Goal: Task Accomplishment & Management: Use online tool/utility

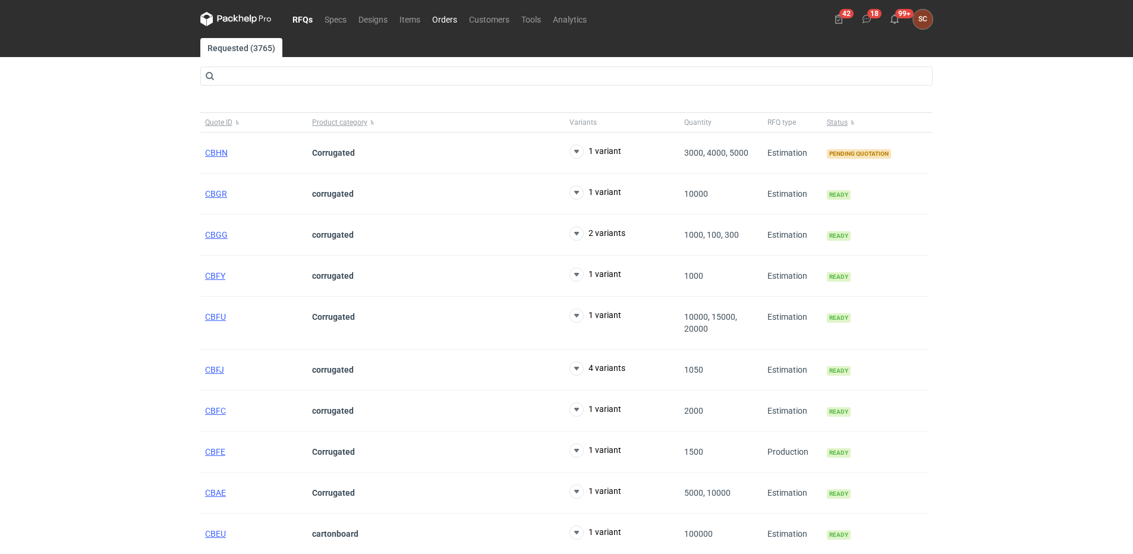
click at [450, 21] on link "Orders" at bounding box center [444, 19] width 37 height 14
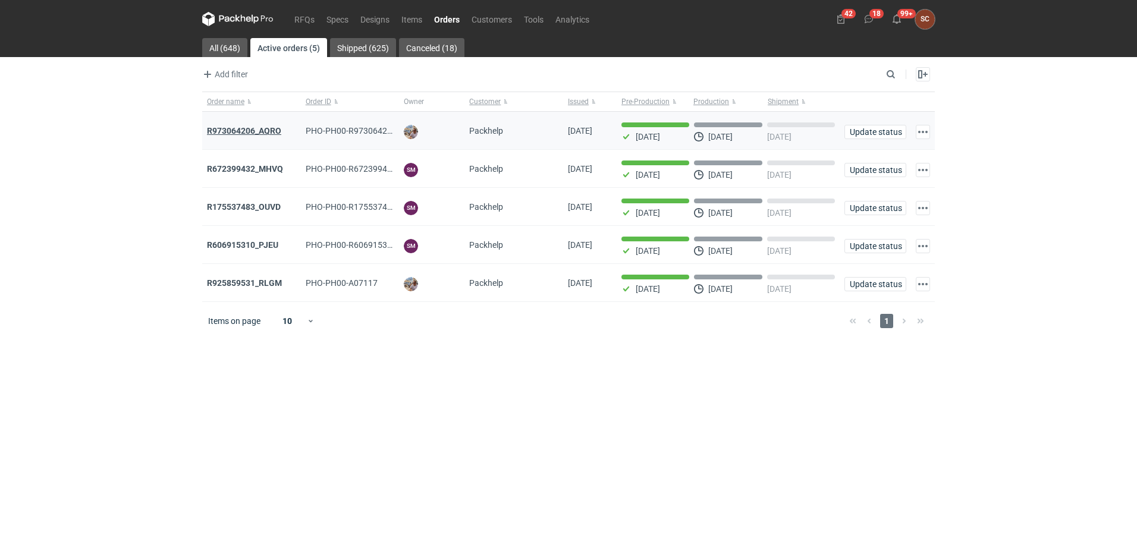
click at [276, 129] on strong "R973064206_AQRO" at bounding box center [244, 131] width 74 height 10
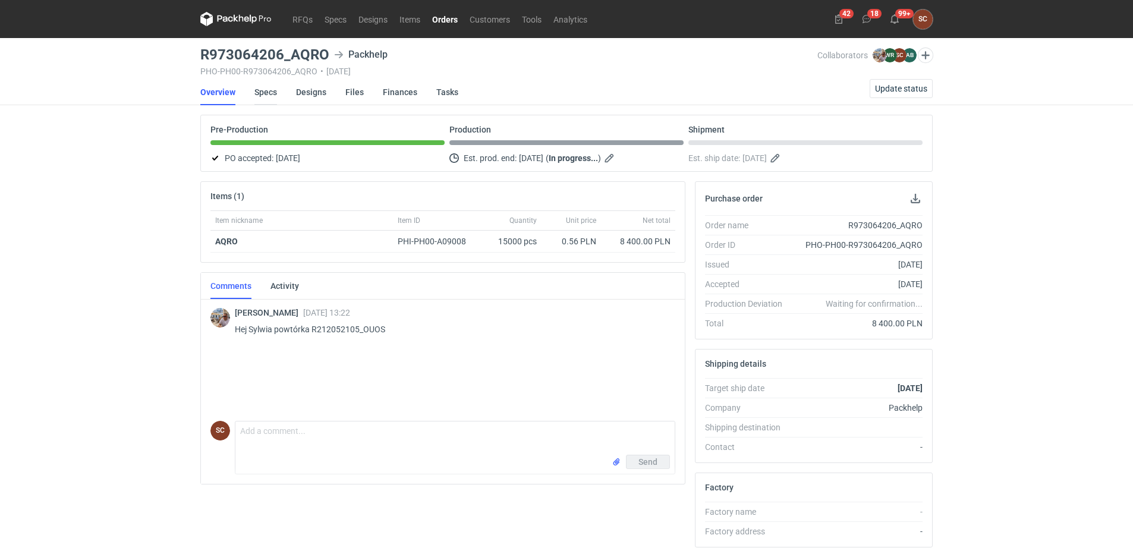
click at [268, 92] on link "Specs" at bounding box center [266, 92] width 23 height 26
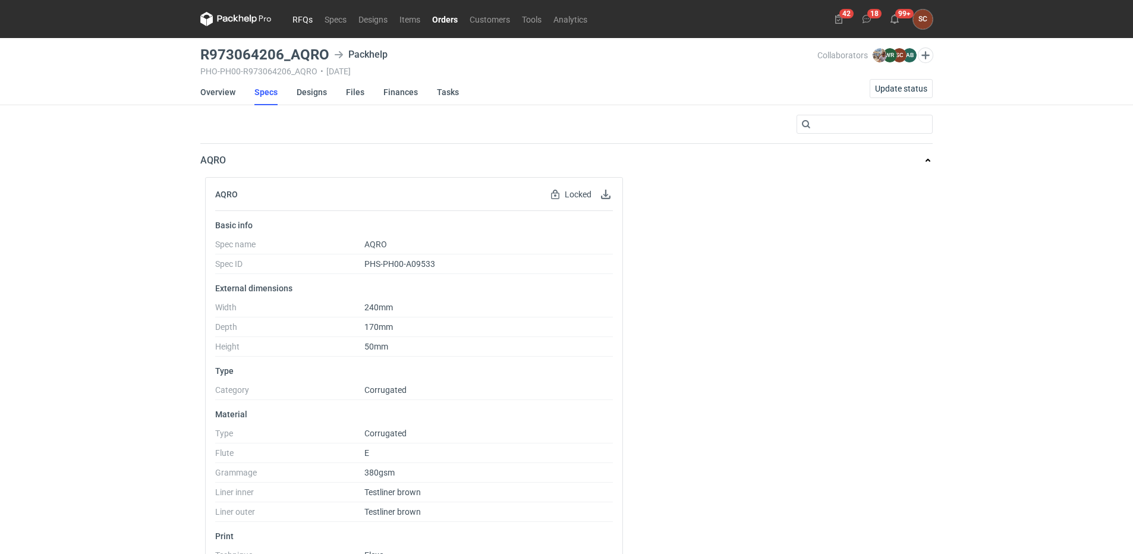
click at [300, 20] on link "RFQs" at bounding box center [303, 19] width 32 height 14
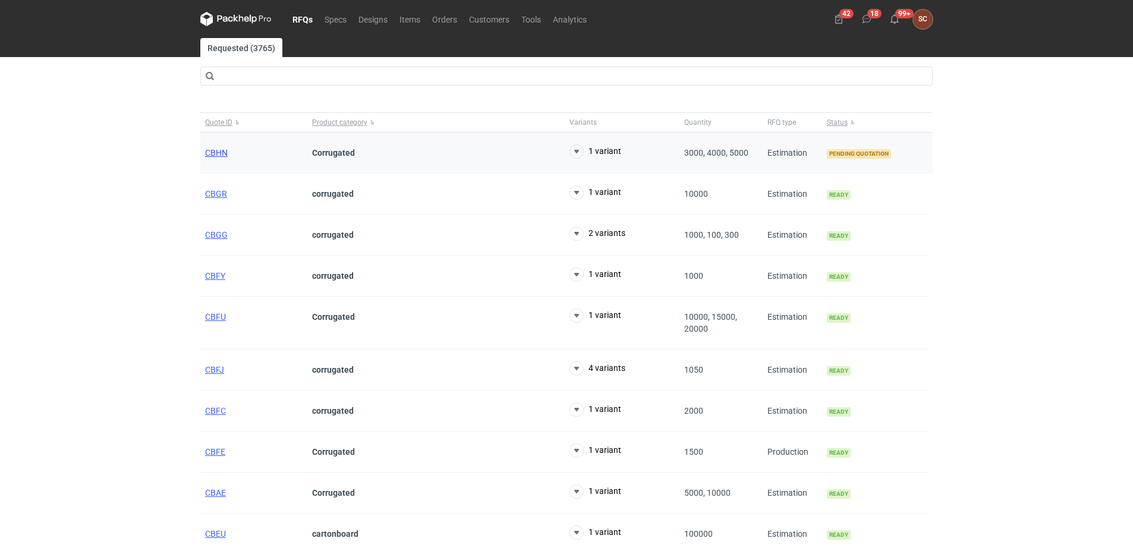
click at [216, 153] on span "CBHN" at bounding box center [216, 153] width 23 height 10
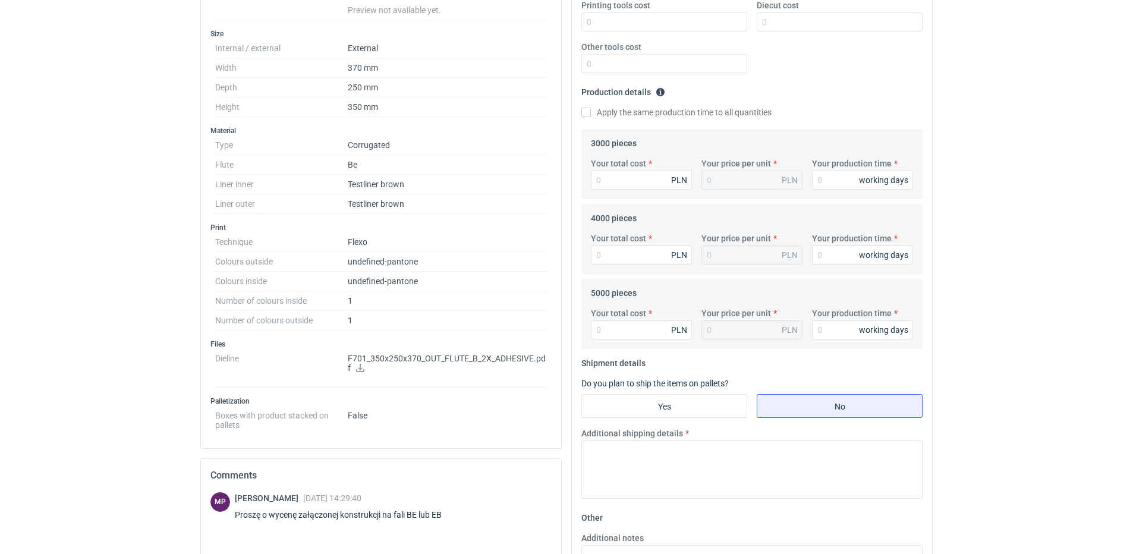
scroll to position [297, 0]
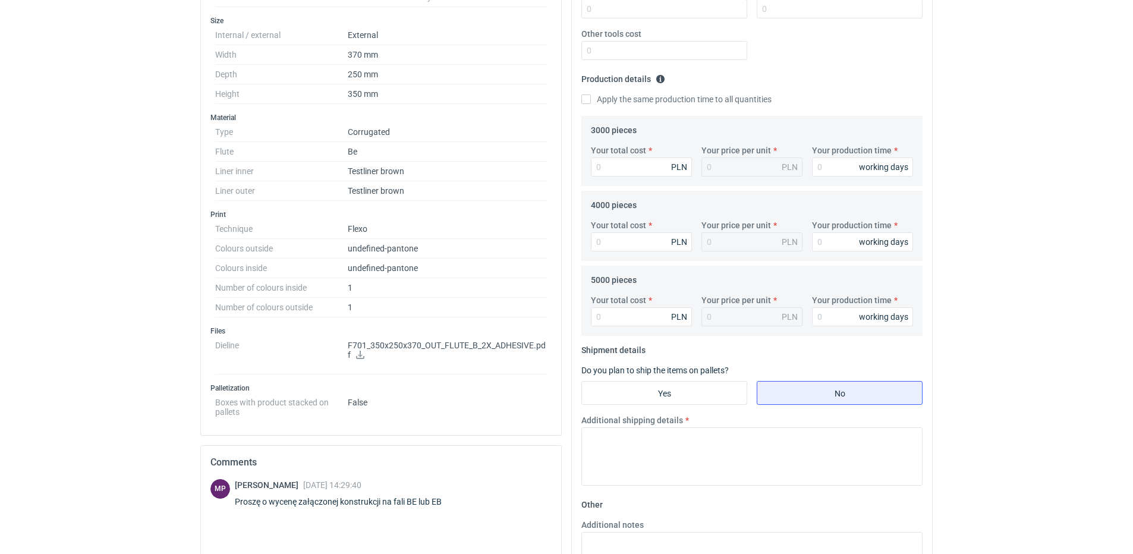
click at [362, 355] on icon at bounding box center [360, 355] width 8 height 8
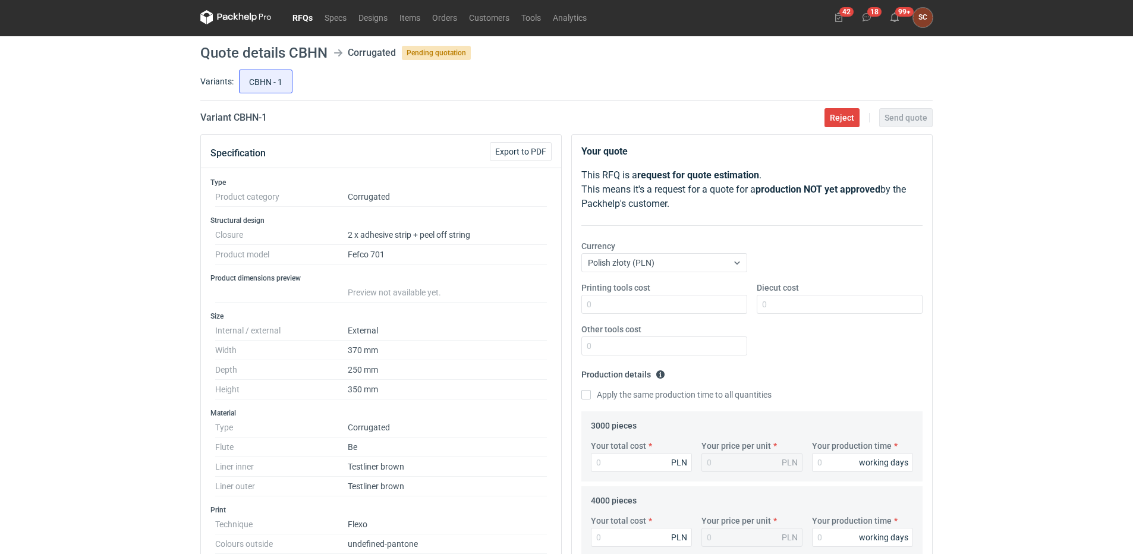
scroll to position [0, 0]
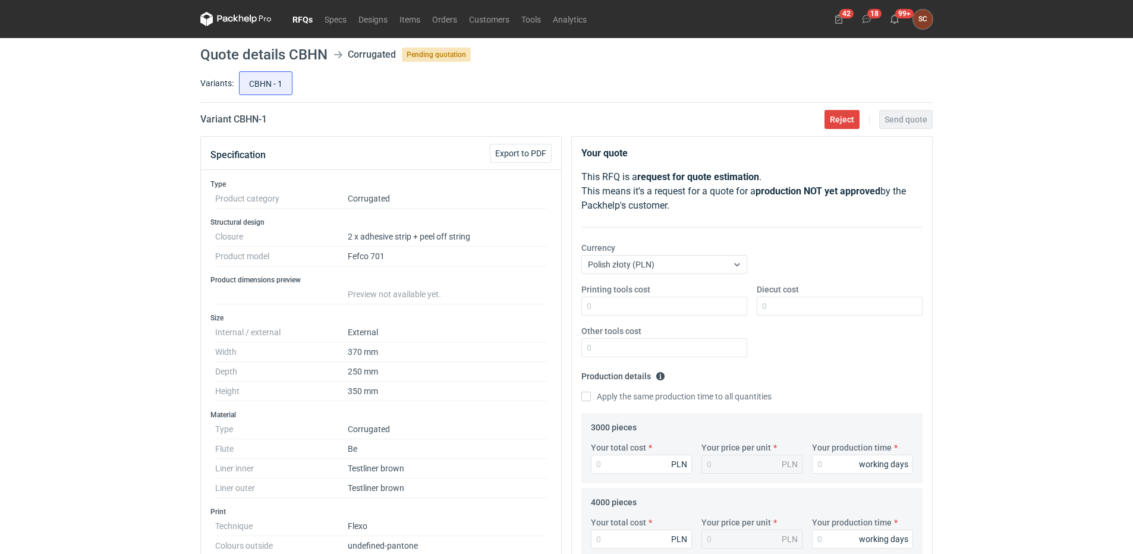
click at [183, 331] on div "RFQs Specs Designs Items Orders Customers Tools Analytics 42 18 99+ SC [PERSON_…" at bounding box center [566, 277] width 1133 height 554
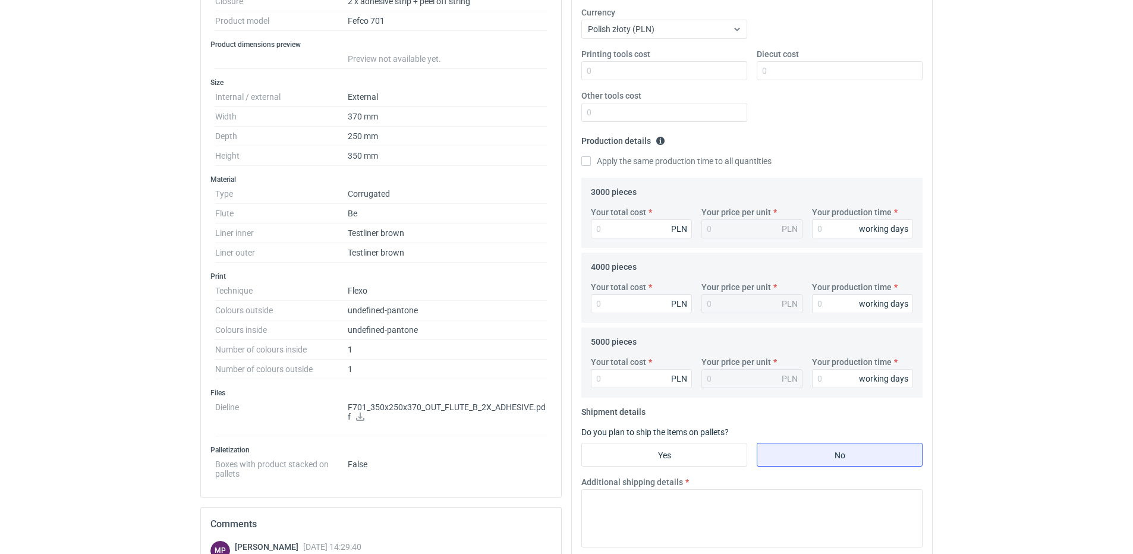
scroll to position [119, 0]
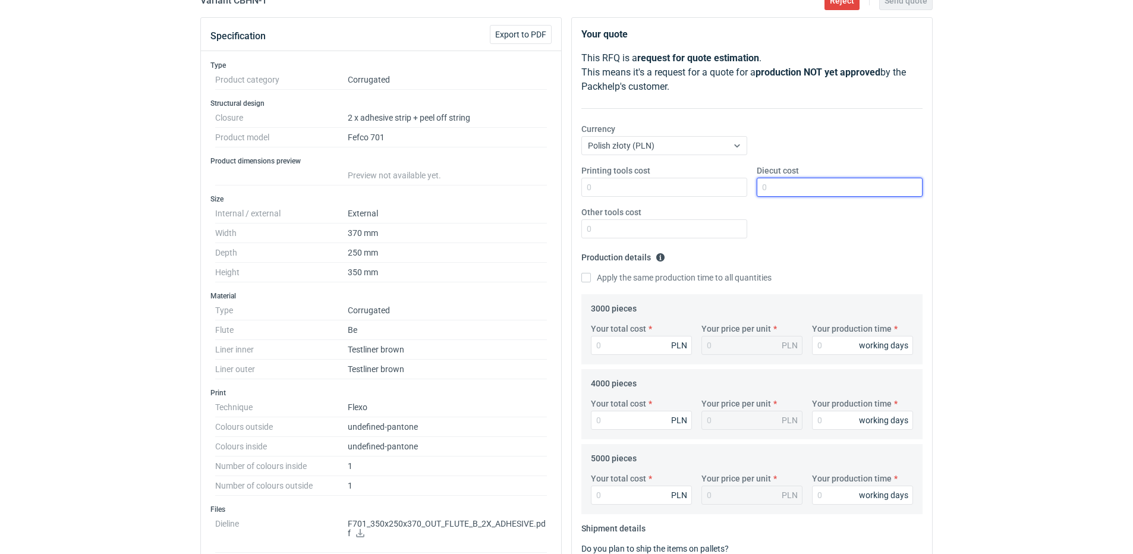
click at [799, 189] on input "Diecut cost" at bounding box center [840, 187] width 166 height 19
type input "2300"
click at [674, 194] on input "Printing tools cost" at bounding box center [665, 187] width 166 height 19
type input "1500"
click at [586, 283] on label "Apply the same production time to all quantities" at bounding box center [677, 278] width 190 height 12
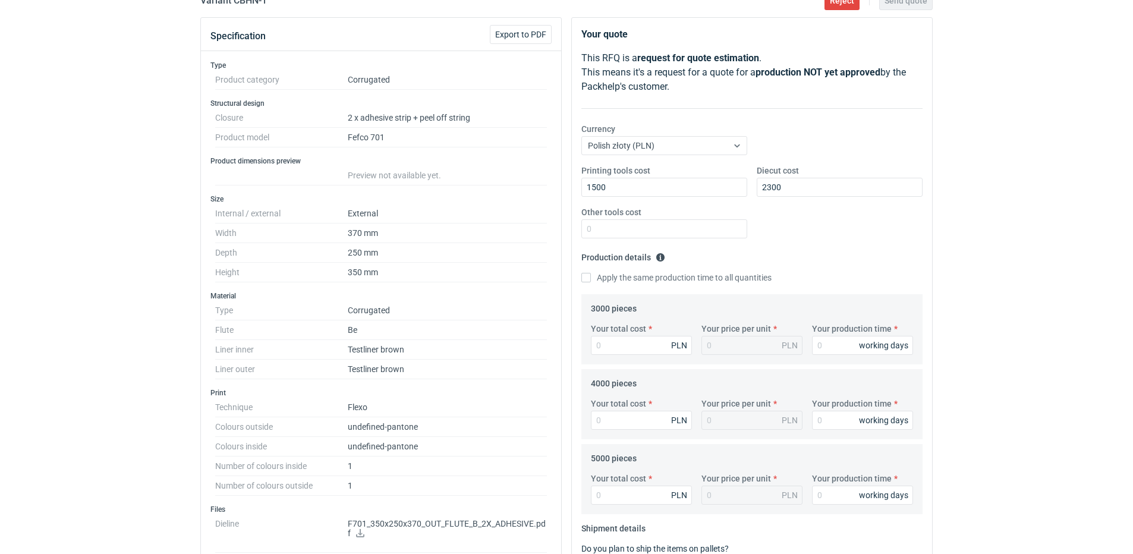
click at [586, 282] on input "Apply the same production time to all quantities" at bounding box center [587, 278] width 10 height 10
checkbox input "true"
click at [837, 347] on input "Your production time" at bounding box center [862, 345] width 101 height 19
type input "1"
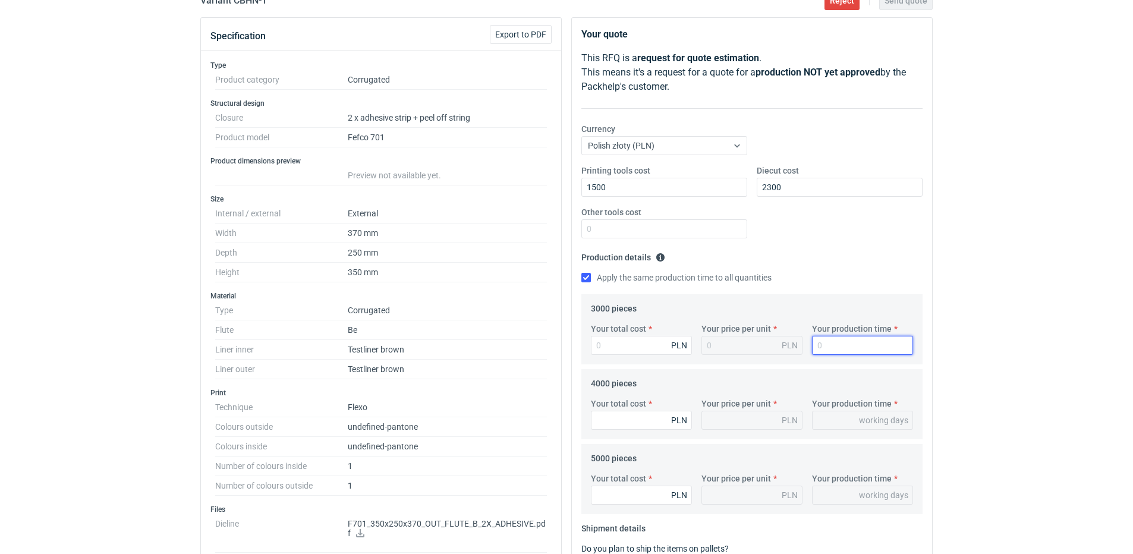
type input "1"
type input "15"
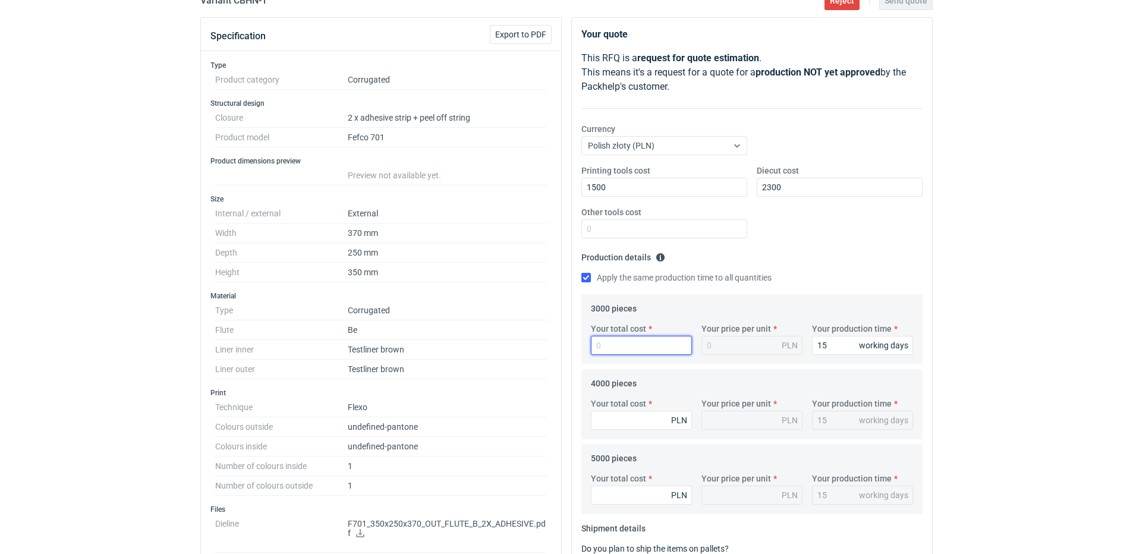
click at [603, 342] on input "Your total cost" at bounding box center [641, 345] width 101 height 19
click at [650, 341] on input "Your total cost" at bounding box center [641, 345] width 101 height 19
type input "8640"
type input "2.88"
type input "8640"
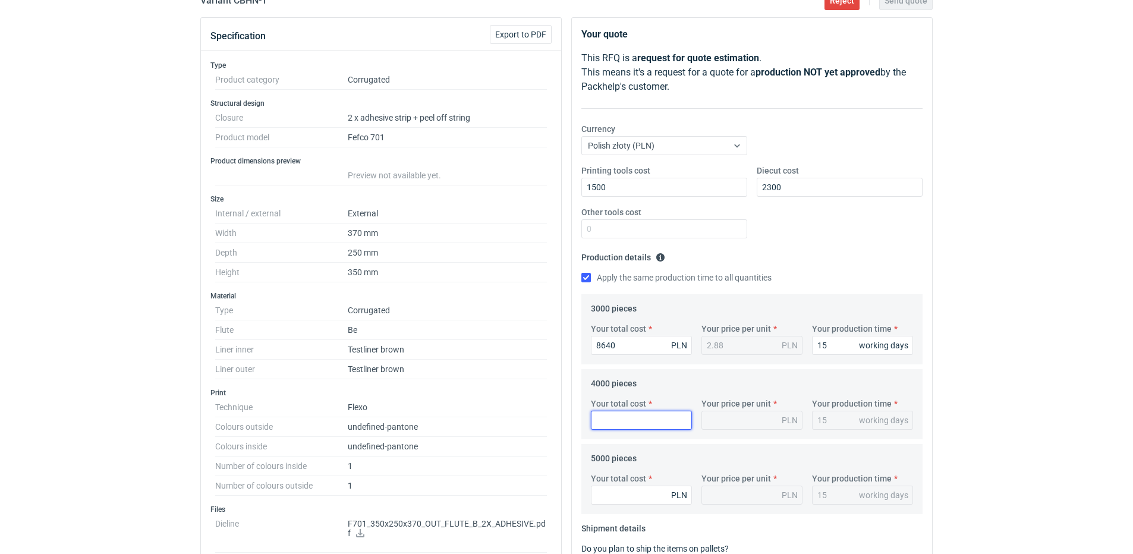
click at [633, 413] on input "Your total cost" at bounding box center [641, 420] width 101 height 19
click at [648, 427] on input "Your total cost" at bounding box center [641, 420] width 101 height 19
type input "10800"
type input "2.7"
type input "10800"
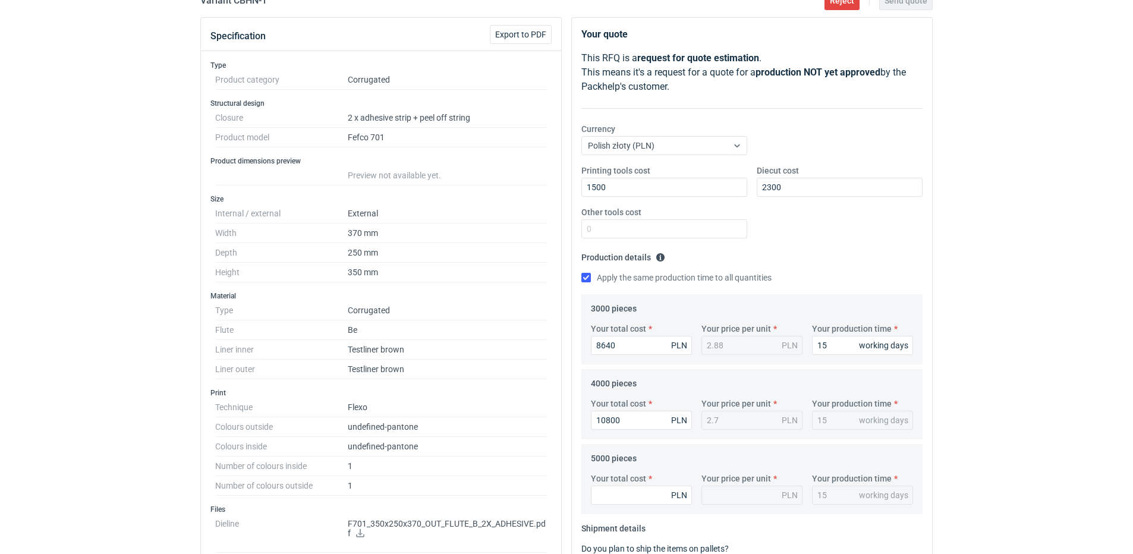
click at [863, 256] on fieldset "Production details Please provide the expected time of production in working da…" at bounding box center [752, 271] width 341 height 46
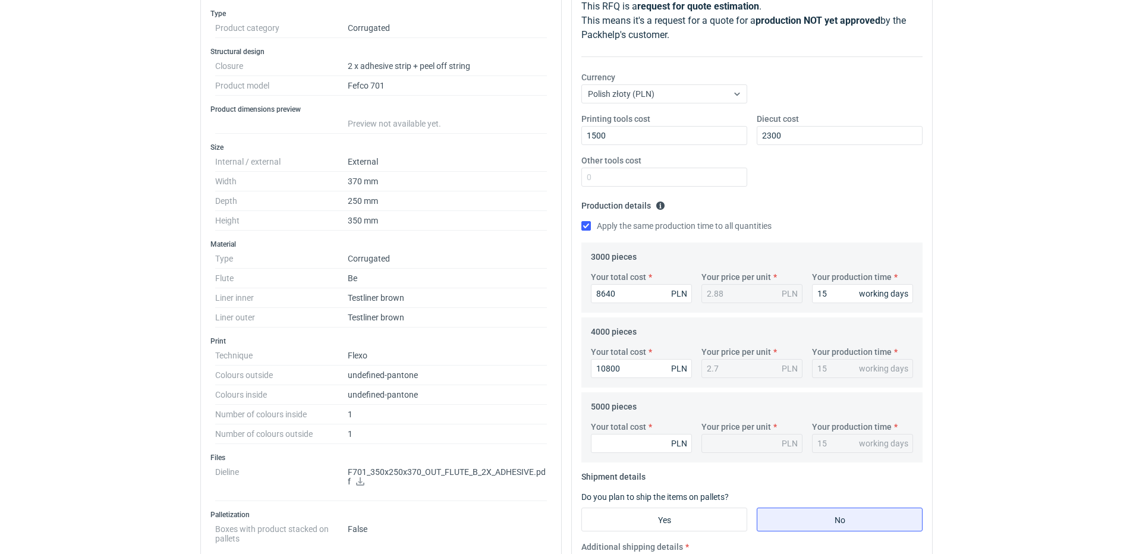
scroll to position [238, 0]
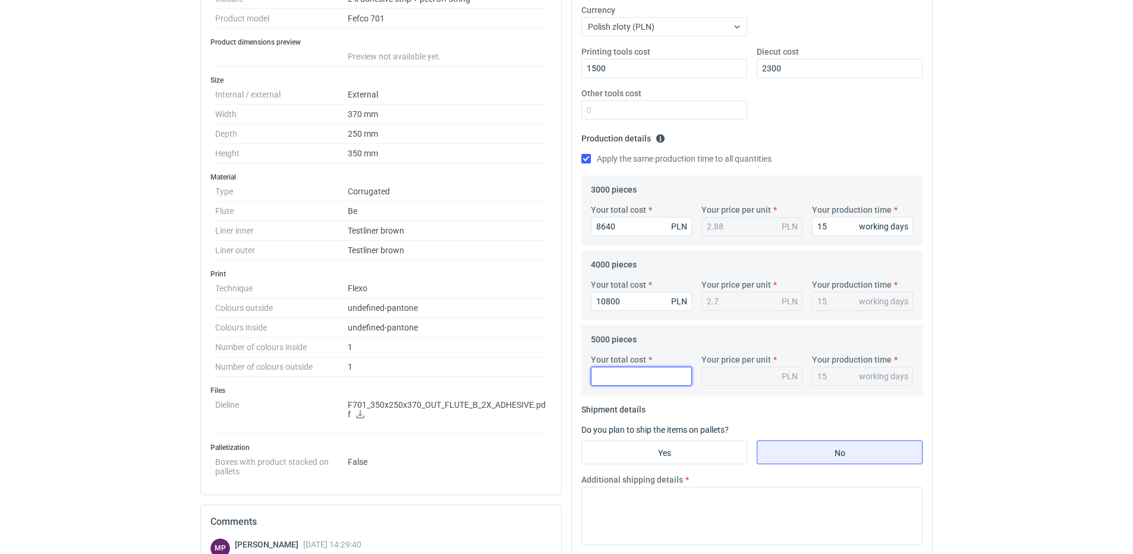
click at [638, 380] on input "Your total cost" at bounding box center [641, 376] width 101 height 19
click at [607, 381] on input "Your total cost" at bounding box center [641, 376] width 101 height 19
click at [637, 380] on input "Your total cost" at bounding box center [641, 376] width 101 height 19
type input "1300"
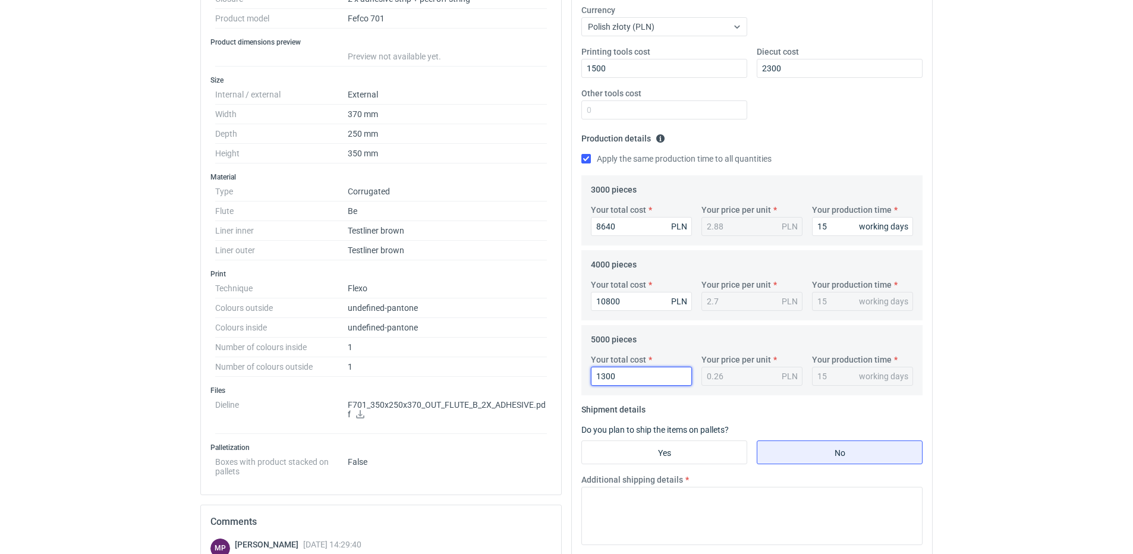
type input "0.26"
type input "1300"
click at [660, 450] on input "Yes" at bounding box center [664, 452] width 165 height 23
radio input "true"
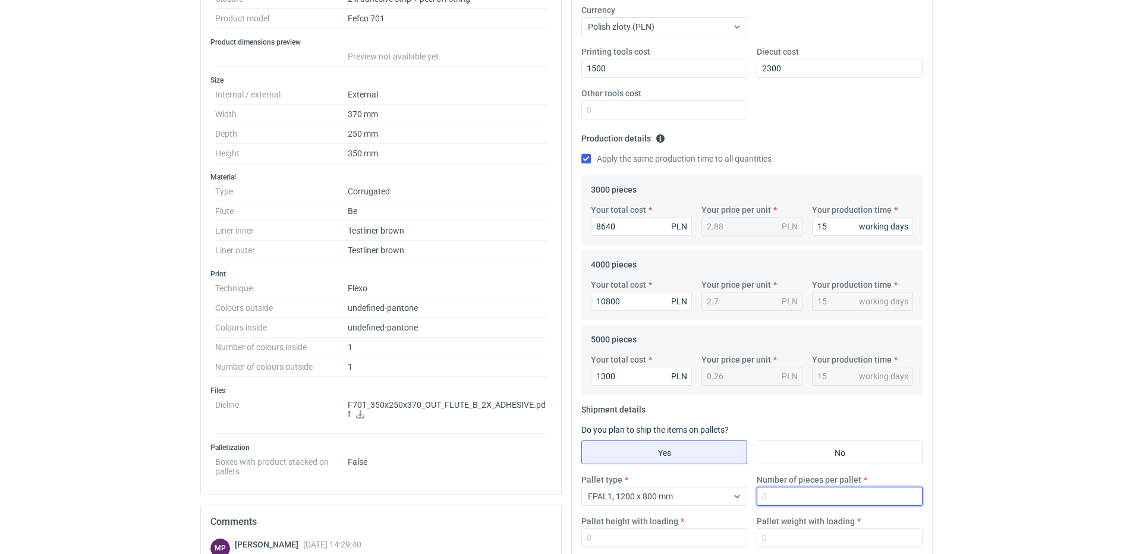
click at [798, 495] on input "Number of pieces per pallet" at bounding box center [840, 496] width 166 height 19
type input "100"
click at [805, 413] on fieldset "Shipment details Do you plan to ship the items on pallets? Yes No Pallet type E…" at bounding box center [752, 478] width 341 height 157
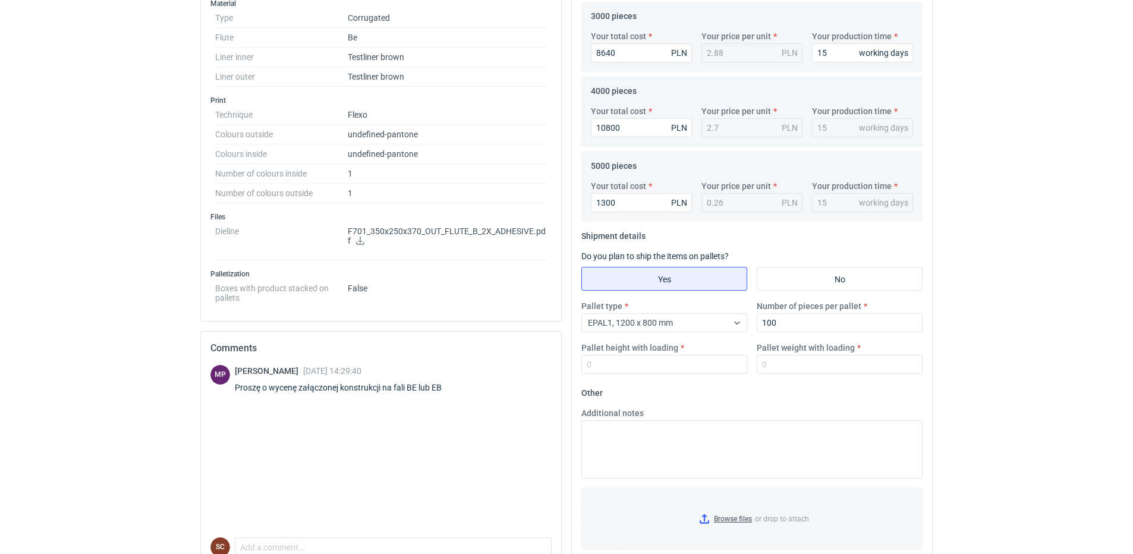
scroll to position [416, 0]
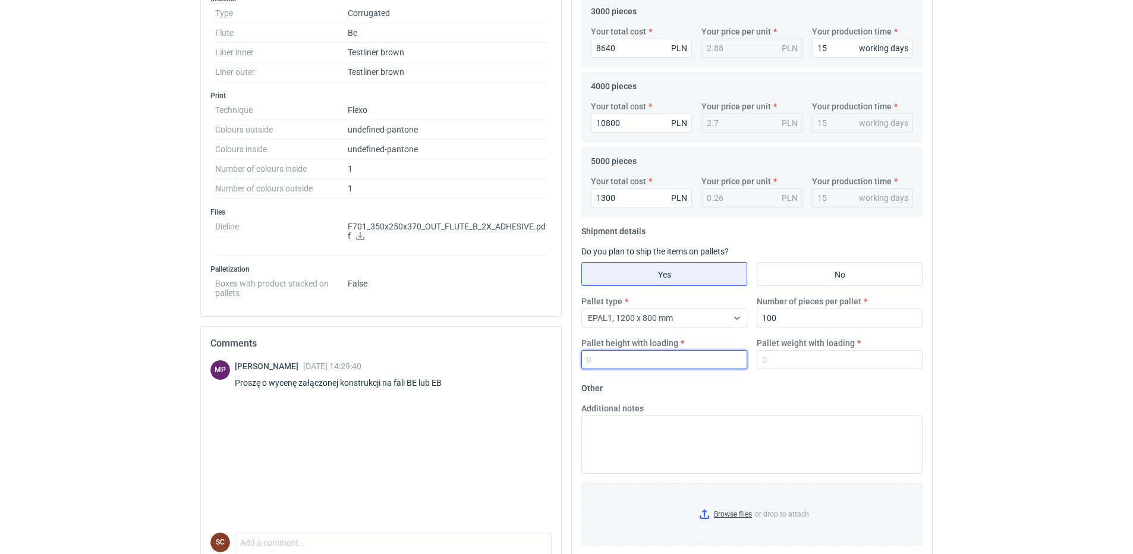
click at [651, 363] on input "Pallet height with loading" at bounding box center [665, 359] width 166 height 19
type input "1800"
click at [789, 358] on input "Pallet weight with loading" at bounding box center [840, 359] width 166 height 19
click at [799, 363] on input "Pallet weight with loading" at bounding box center [840, 359] width 166 height 19
type input "100"
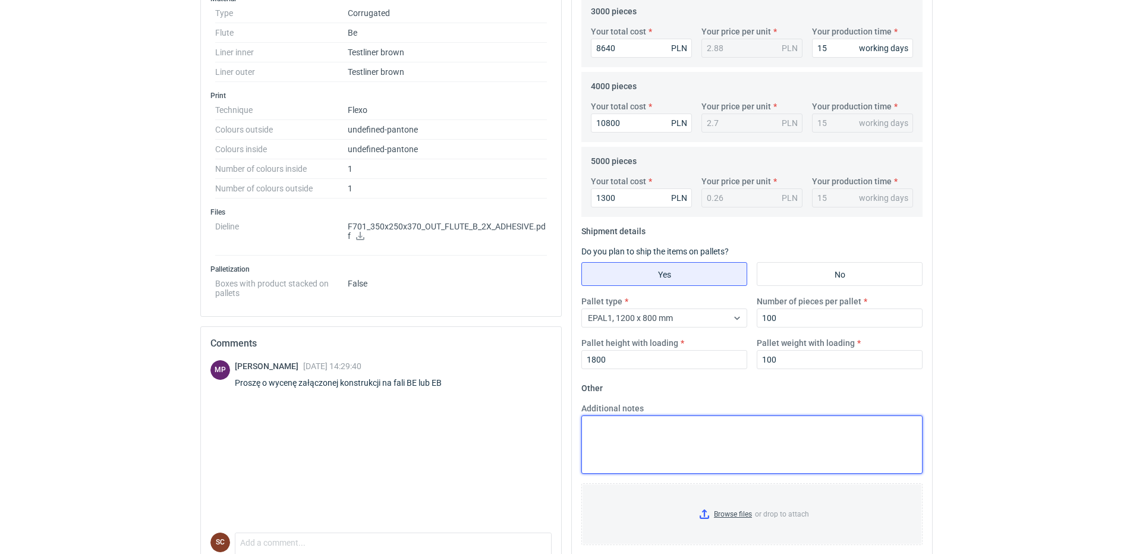
click at [704, 436] on textarea "Additional notes" at bounding box center [752, 445] width 341 height 58
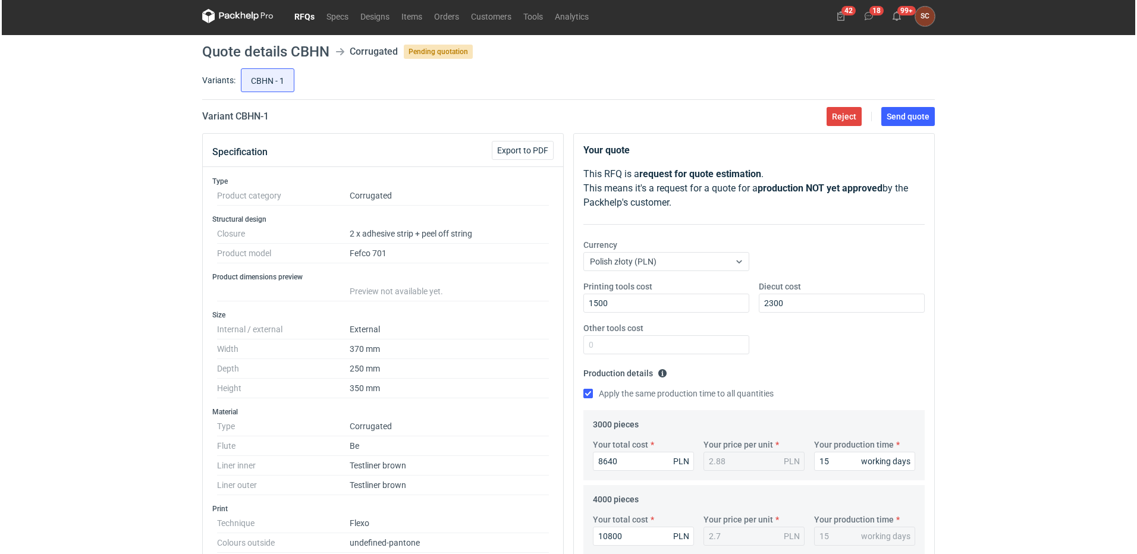
scroll to position [0, 0]
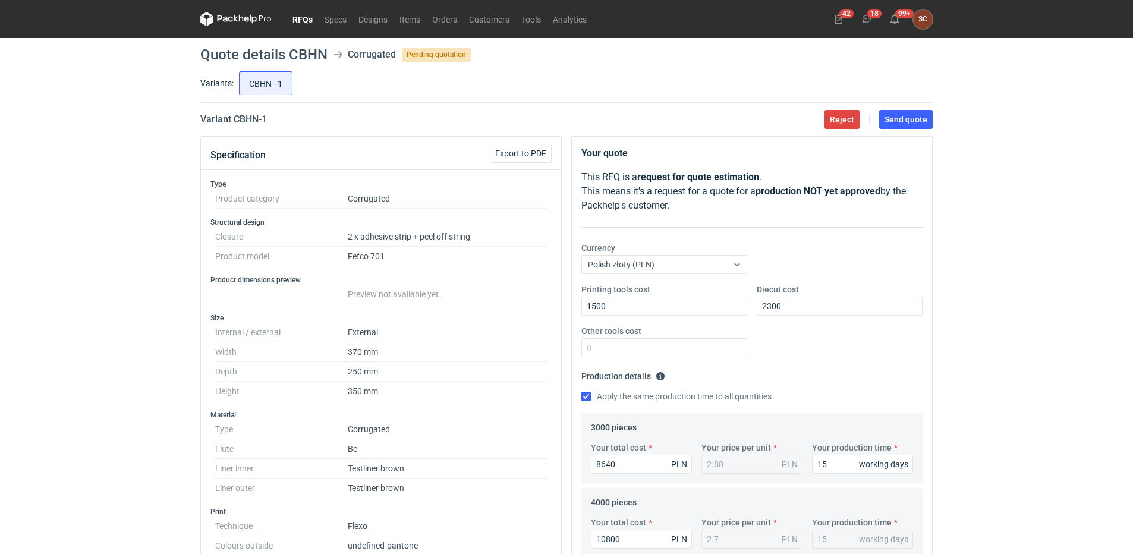
type textarea "klejenie [PERSON_NAME] ręczne EB 580g ECT 7,5"
click at [885, 224] on div "Your quote This RFQ is a request for quote estimation . This means it's a reque…" at bounding box center [752, 186] width 341 height 81
click at [903, 117] on span "Send quote" at bounding box center [906, 119] width 43 height 8
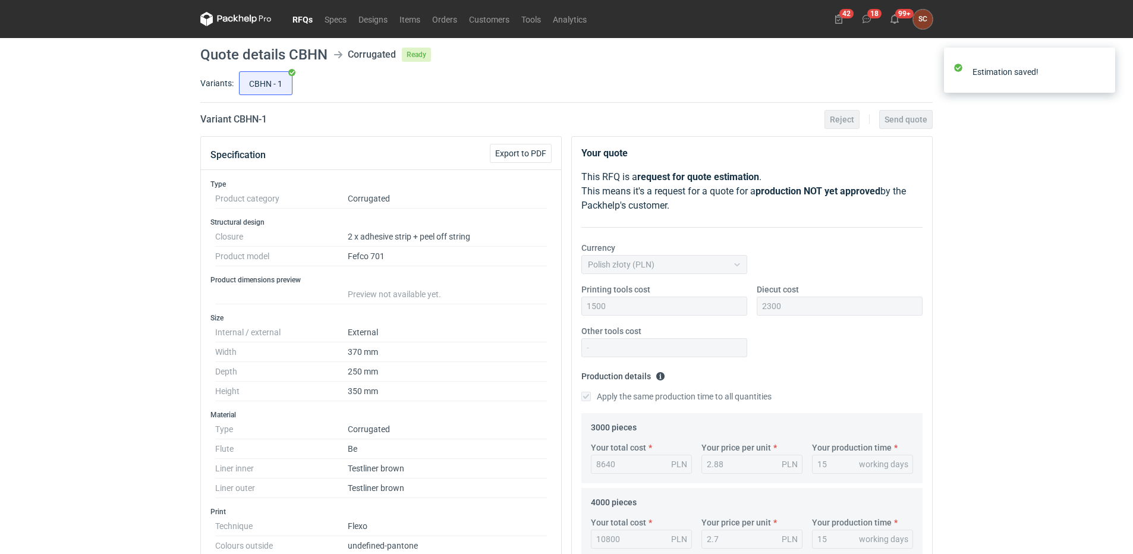
click at [302, 12] on link "RFQs" at bounding box center [303, 19] width 32 height 14
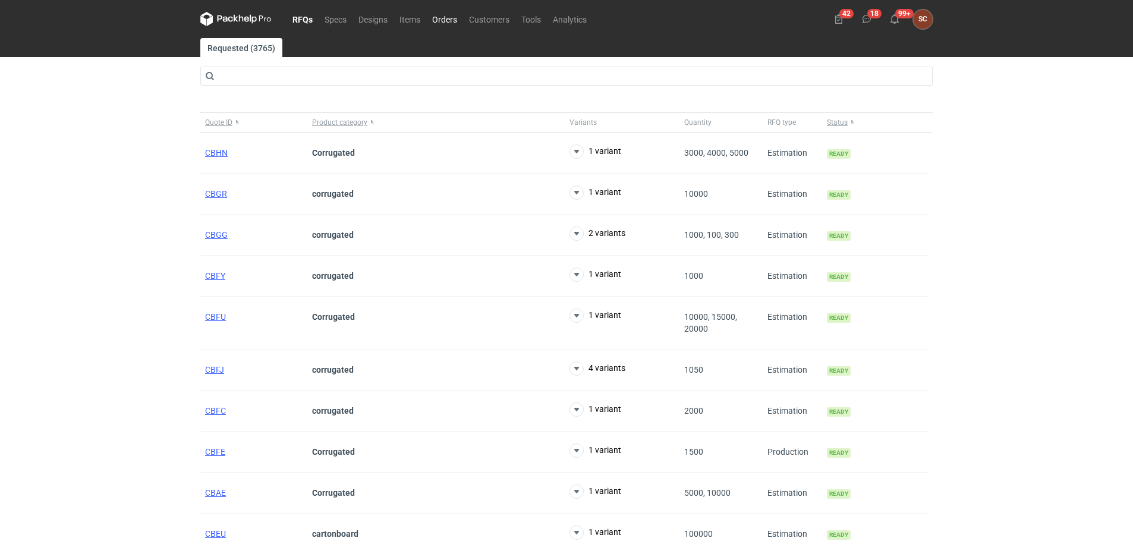
click at [442, 20] on link "Orders" at bounding box center [444, 19] width 37 height 14
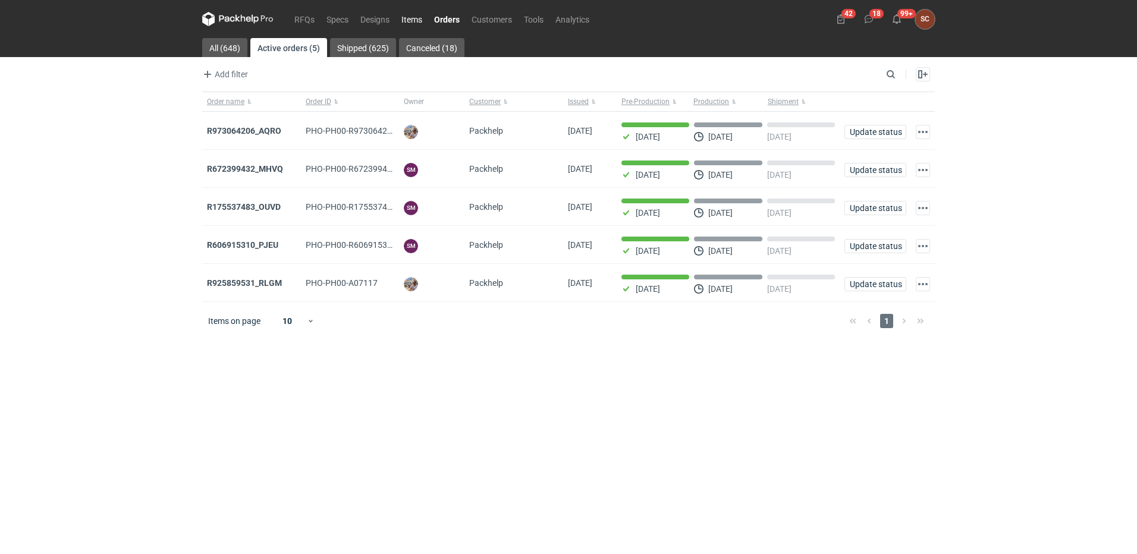
click at [409, 21] on link "Items" at bounding box center [411, 19] width 33 height 14
